Goal: Check status

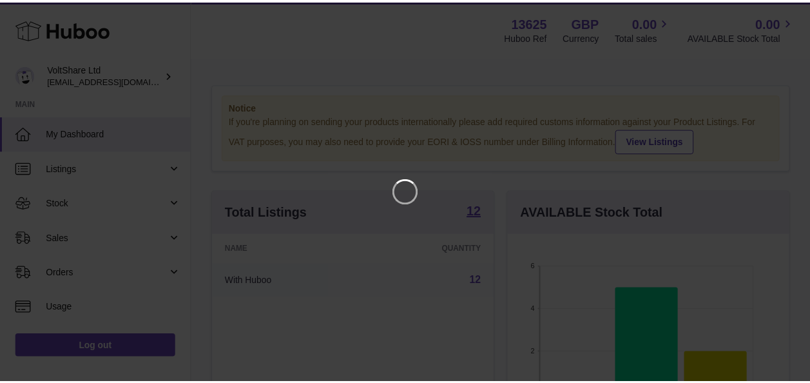
scroll to position [201, 285]
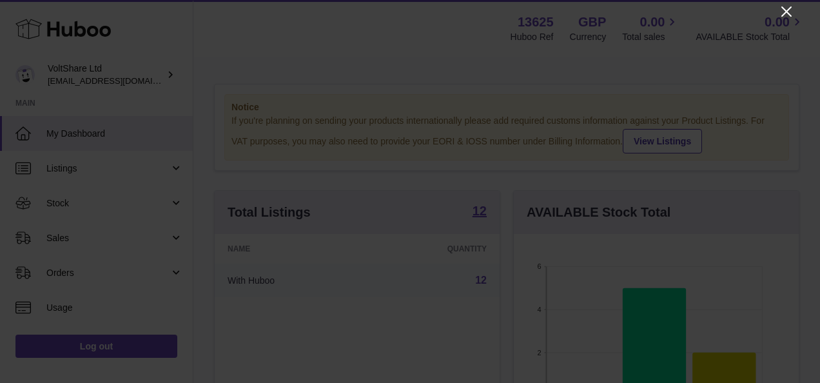
click at [786, 15] on icon "Close" at bounding box center [786, 11] width 15 height 15
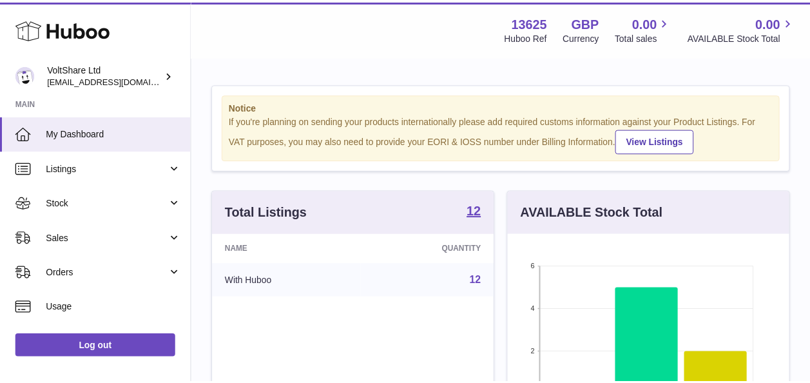
scroll to position [644414, 644334]
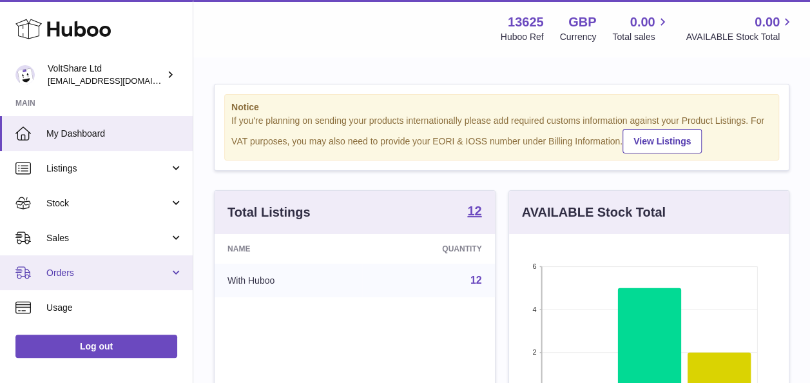
click at [59, 272] on span "Orders" at bounding box center [107, 273] width 123 height 12
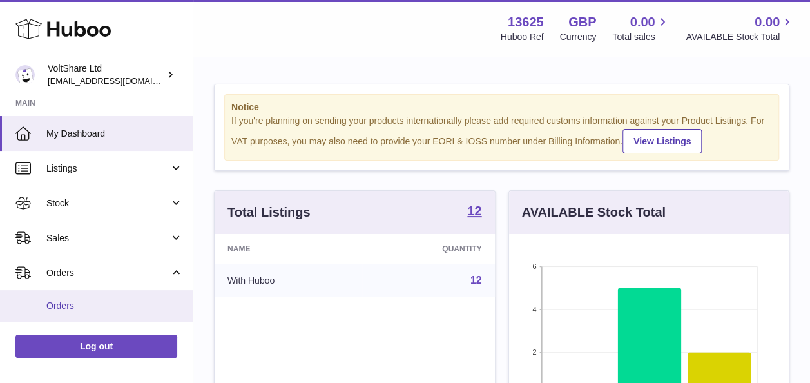
click at [71, 300] on span "Orders" at bounding box center [114, 306] width 137 height 12
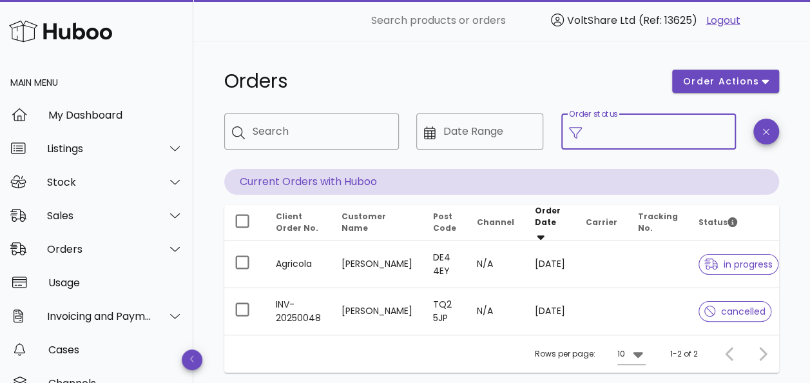
click at [666, 128] on input "Order status" at bounding box center [659, 131] width 139 height 21
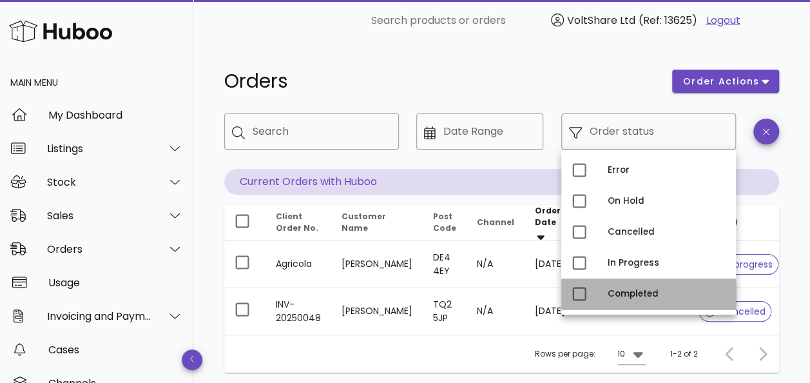
click at [638, 287] on div "Completed" at bounding box center [667, 294] width 118 height 21
type input "**********"
